Goal: Find specific page/section: Find specific page/section

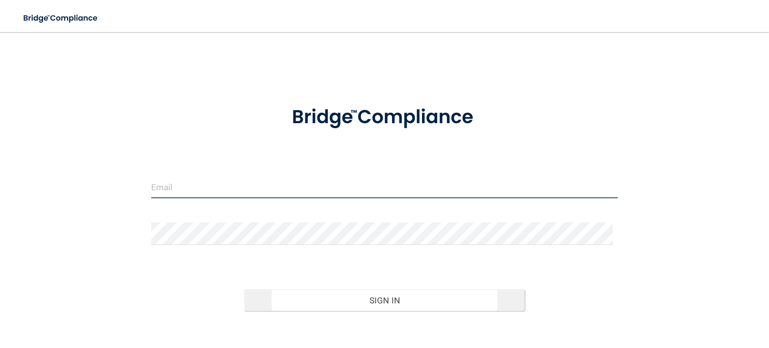
type input "[EMAIL_ADDRESS][DOMAIN_NAME]"
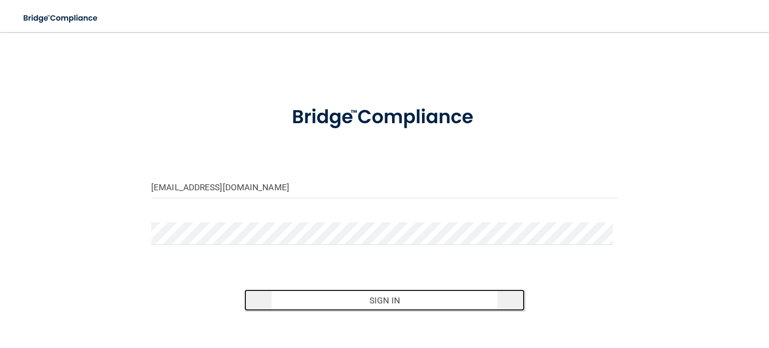
click at [401, 300] on button "Sign In" at bounding box center [384, 300] width 280 height 22
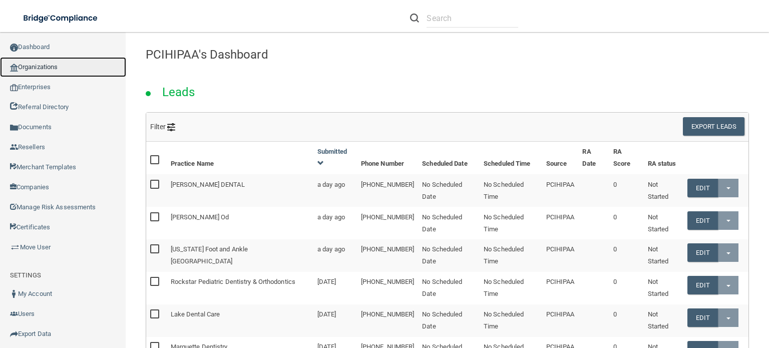
click at [66, 66] on link "Organizations" at bounding box center [63, 67] width 126 height 20
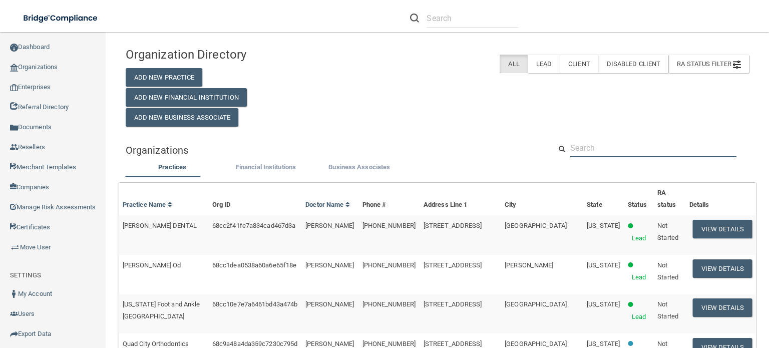
click at [606, 151] on input "text" at bounding box center [653, 148] width 166 height 19
paste input "[PHONE_NUMBER]"
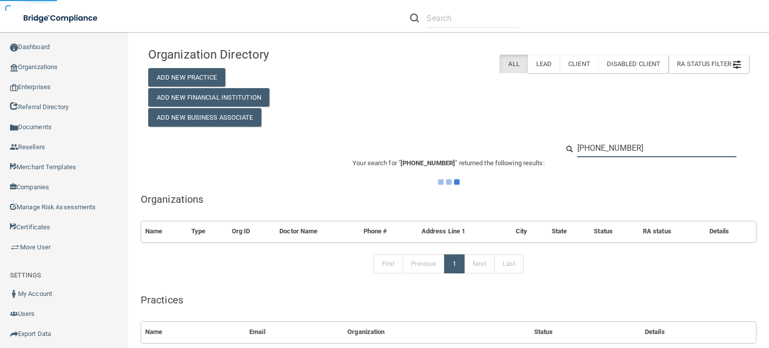
type input "[PHONE_NUMBER]"
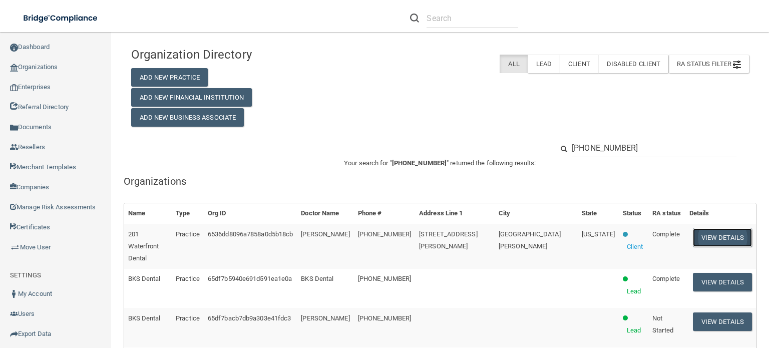
click at [702, 241] on button "View Details" at bounding box center [722, 237] width 59 height 19
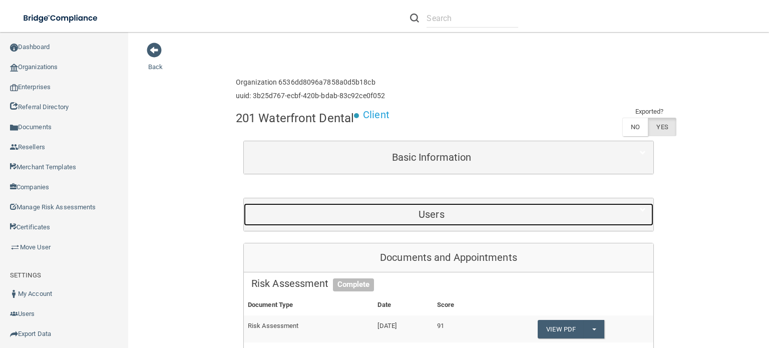
click at [454, 217] on h5 "Users" at bounding box center [431, 214] width 361 height 11
